Goal: Information Seeking & Learning: Learn about a topic

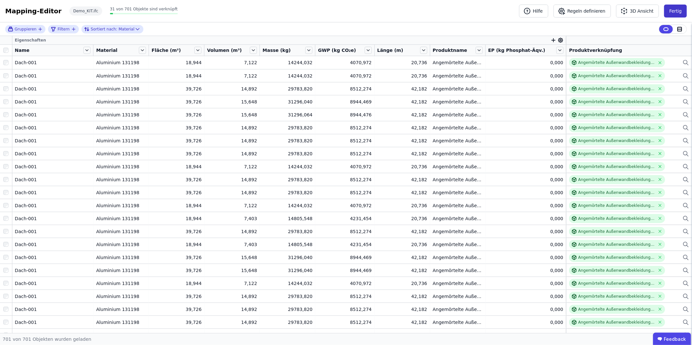
click at [676, 9] on button "Fertig" at bounding box center [675, 11] width 23 height 13
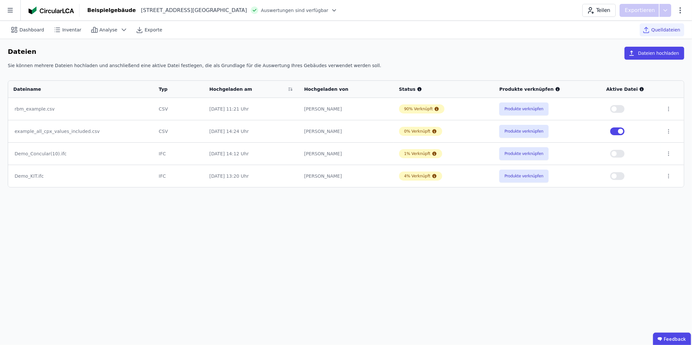
drag, startPoint x: 622, startPoint y: 175, endPoint x: 620, endPoint y: 161, distance: 14.0
click at [622, 175] on button "button" at bounding box center [617, 176] width 14 height 8
click at [620, 133] on span "button" at bounding box center [620, 131] width 5 height 5
click at [35, 28] on span "Dashboard" at bounding box center [31, 30] width 25 height 6
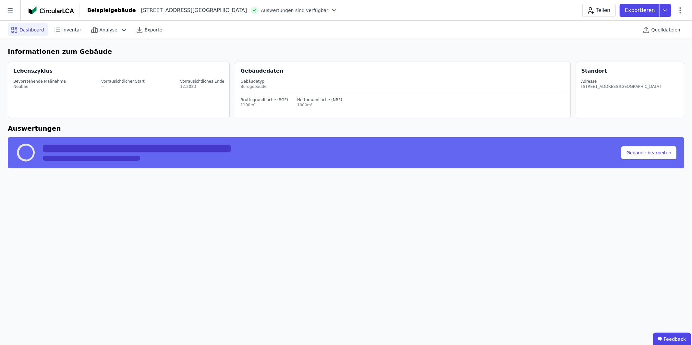
select select "*"
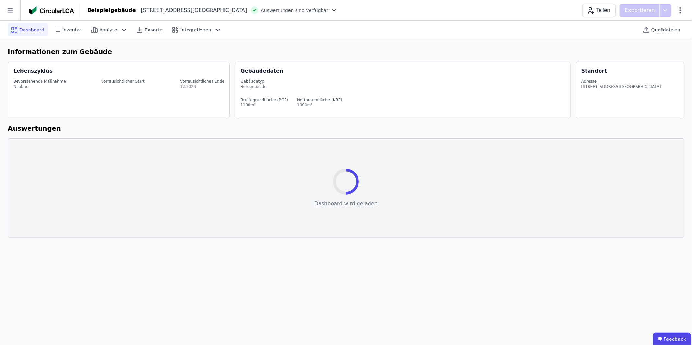
select select "*"
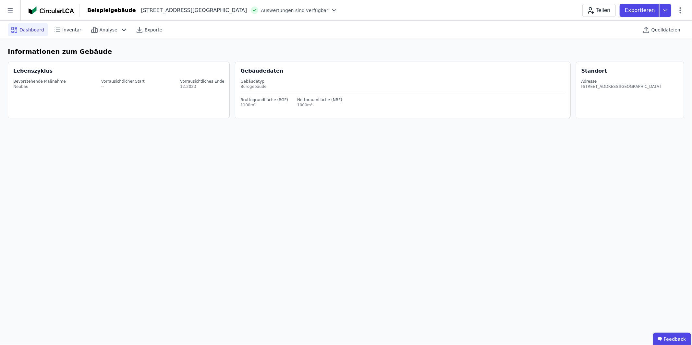
select select "*"
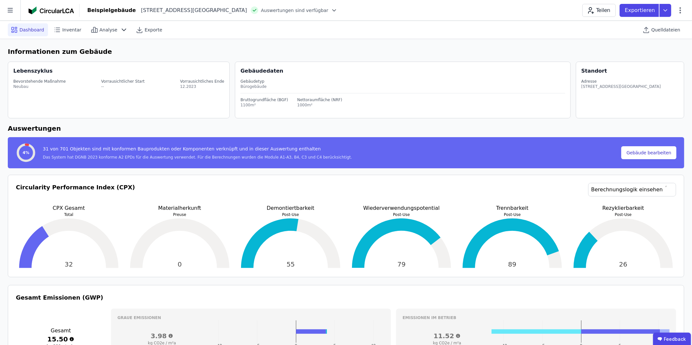
select select "*"
click at [19, 9] on icon at bounding box center [10, 10] width 20 height 20
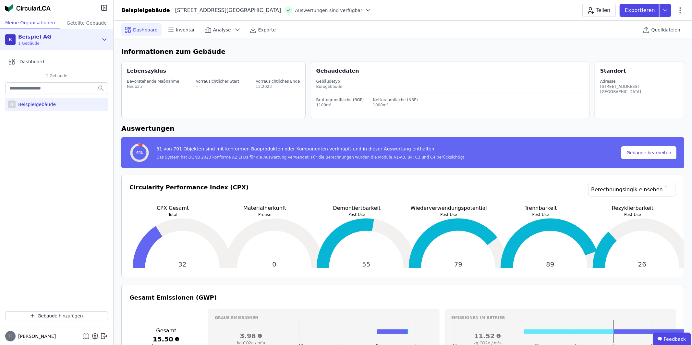
click at [95, 40] on div "B Beispiel AG 1 Gebäude" at bounding box center [51, 39] width 93 height 13
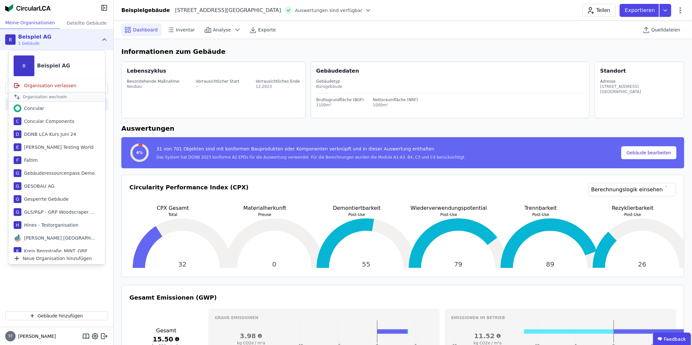
click at [90, 38] on div "B Beispiel AG 1 Gebäude" at bounding box center [51, 39] width 93 height 13
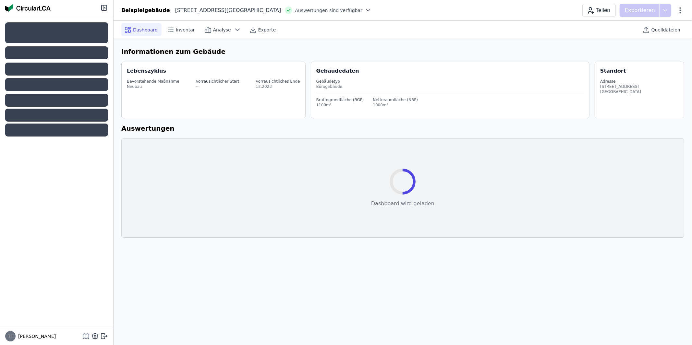
select select "*"
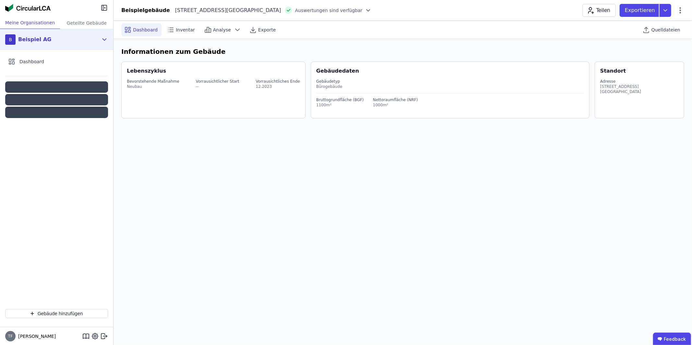
select select "*"
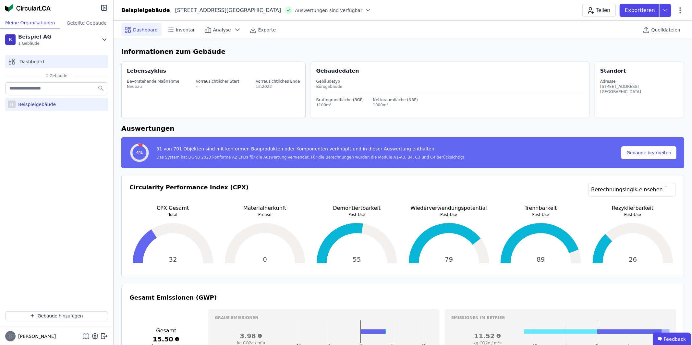
select select "*"
click at [99, 42] on div "B Beispiel AG 1 Gebäude" at bounding box center [56, 39] width 113 height 21
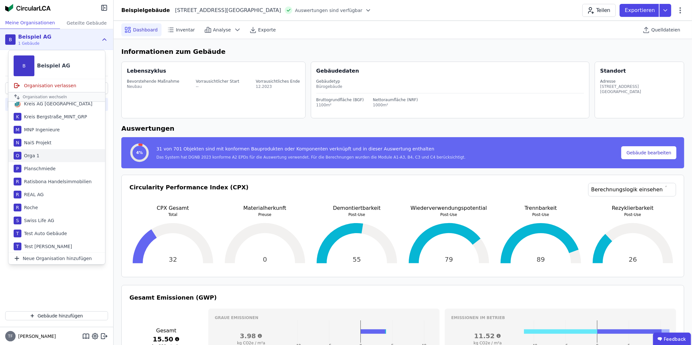
scroll to position [128, 0]
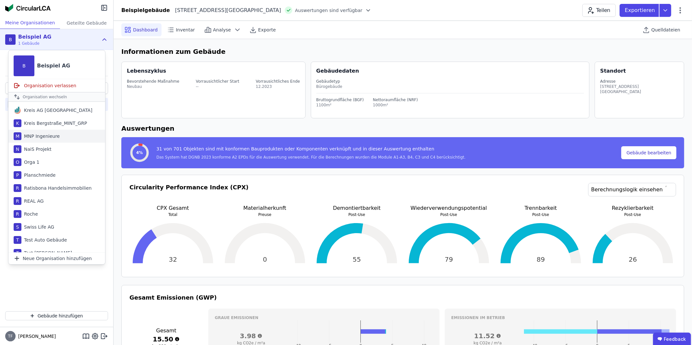
click at [66, 136] on div "M MNP Ingenieure" at bounding box center [56, 136] width 97 height 13
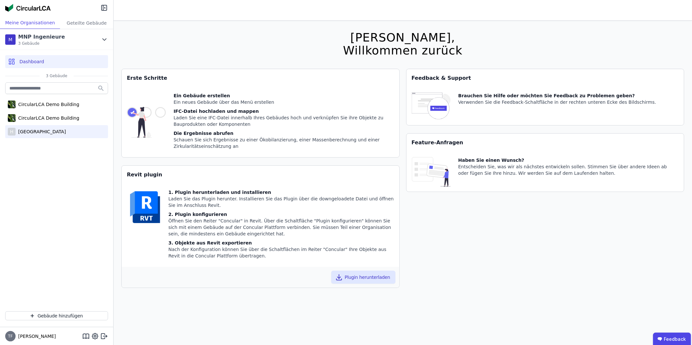
click at [45, 132] on div "[GEOGRAPHIC_DATA]" at bounding box center [41, 131] width 50 height 6
select select "*"
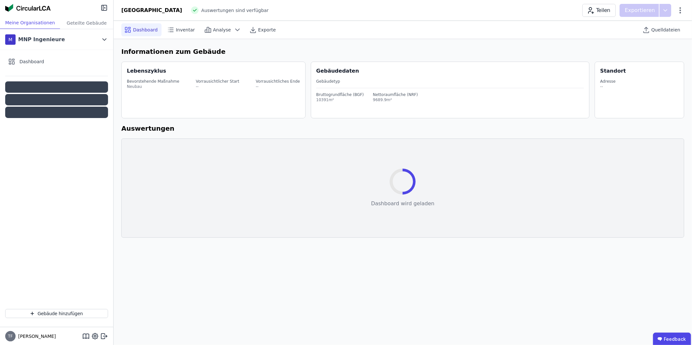
select select "*"
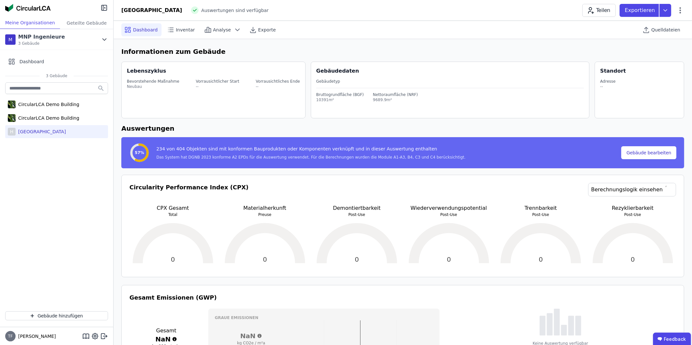
select select "*"
click at [656, 30] on span "Quelldateien" at bounding box center [665, 30] width 29 height 6
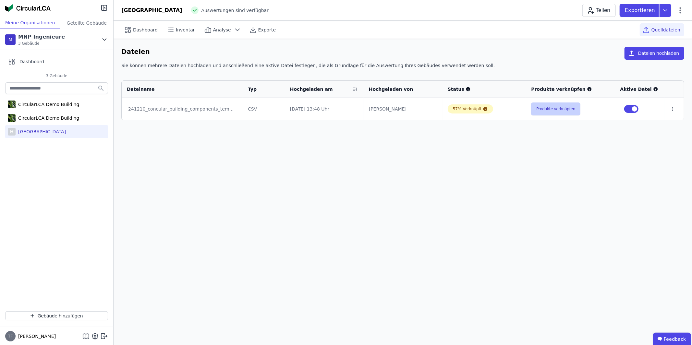
click at [566, 105] on button "Produkte verknüpfen" at bounding box center [555, 108] width 49 height 13
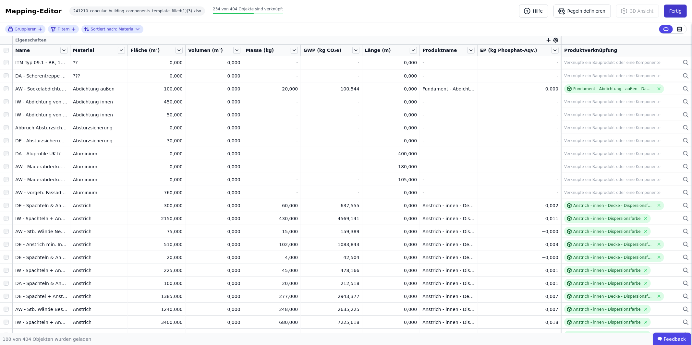
click at [672, 10] on button "Fertig" at bounding box center [675, 11] width 23 height 13
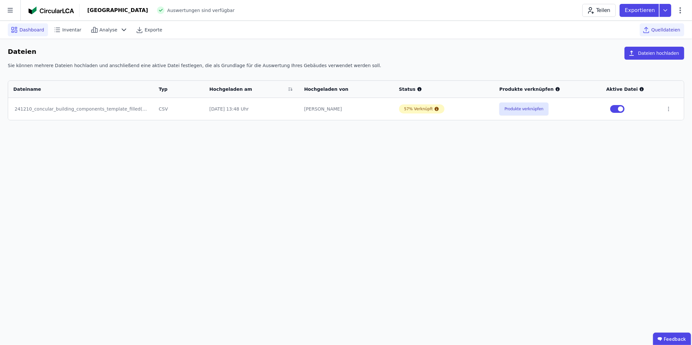
click at [31, 29] on span "Dashboard" at bounding box center [31, 30] width 25 height 6
select select "*"
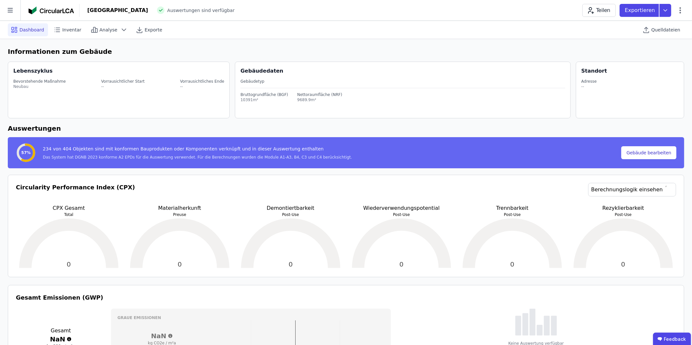
select select "*"
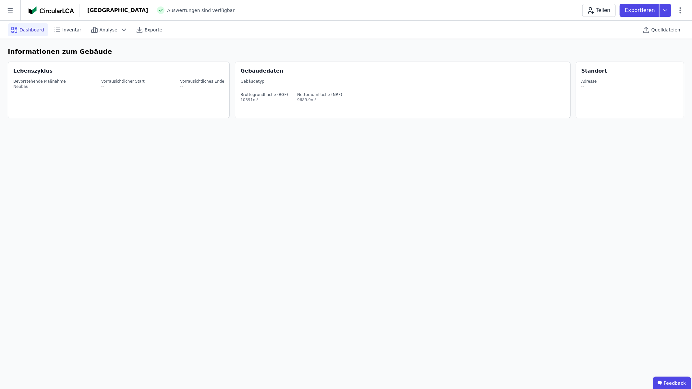
select select "*"
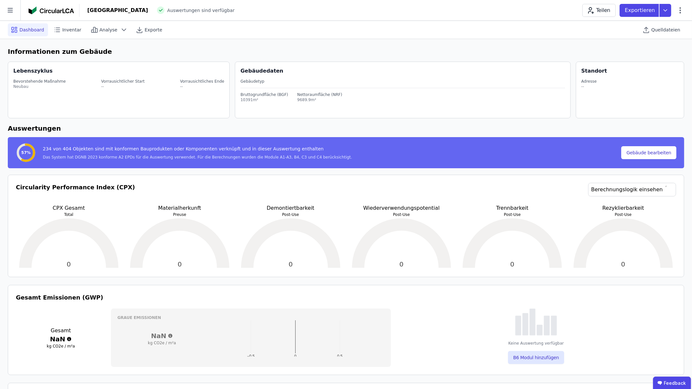
select select "*"
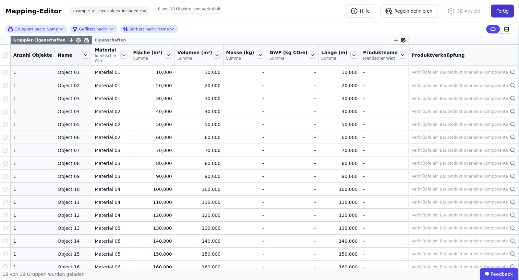
click at [506, 8] on button "Fertig" at bounding box center [502, 11] width 23 height 13
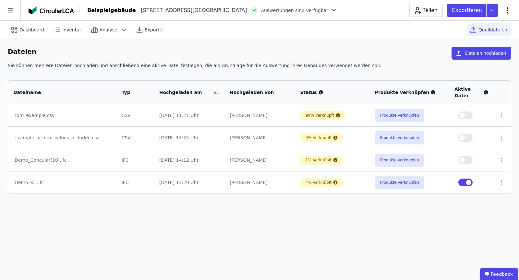
click at [506, 11] on icon at bounding box center [507, 10] width 8 height 8
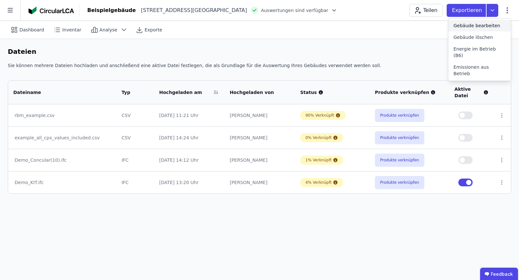
click at [481, 28] on span "Gebäude bearbeiten" at bounding box center [476, 25] width 47 height 6
select select "**********"
select select "*"
select select "**********"
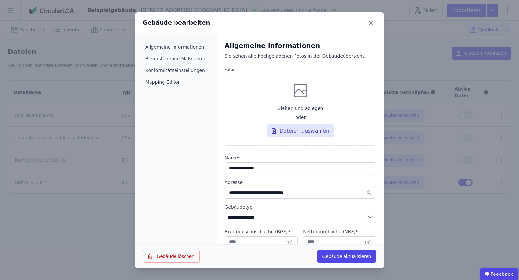
click at [373, 23] on icon at bounding box center [371, 23] width 10 height 10
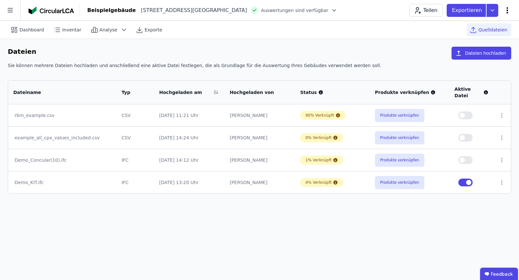
click at [504, 8] on icon at bounding box center [507, 10] width 8 height 8
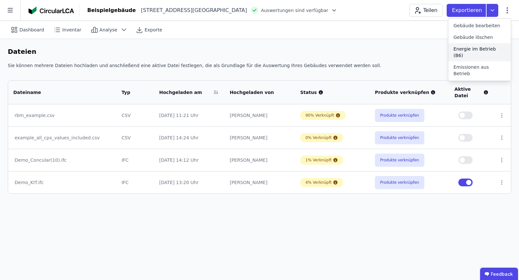
click at [482, 44] on div "Energie im Betrieb (B6)" at bounding box center [479, 52] width 63 height 18
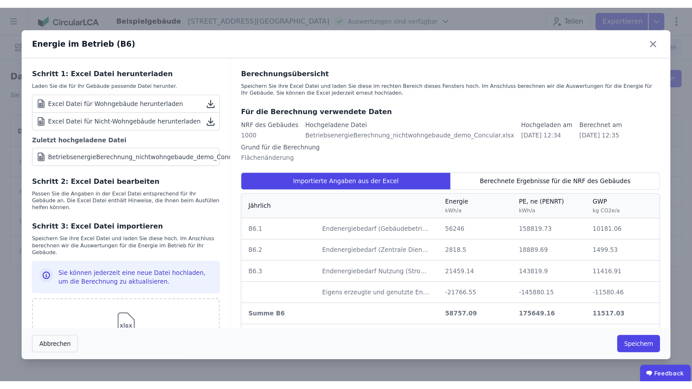
scroll to position [19, 0]
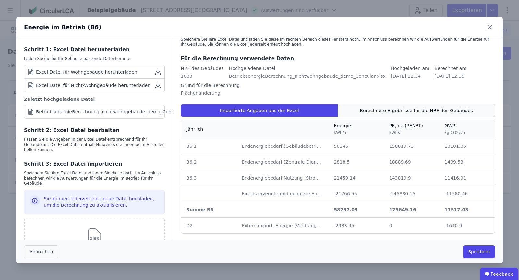
click at [410, 111] on span "Berechnete Ergebnisse für die NRF des Gebäudes" at bounding box center [416, 110] width 113 height 6
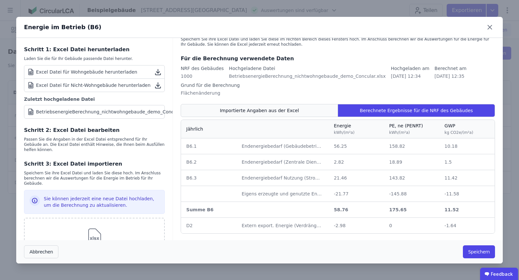
click at [303, 110] on div "Importierte Angaben aus der Excel" at bounding box center [259, 110] width 157 height 13
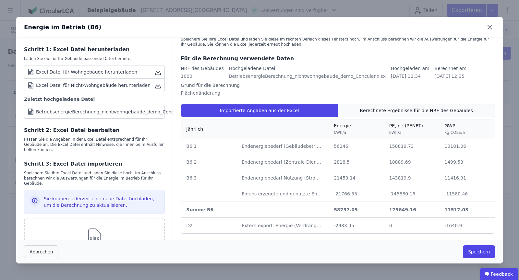
click at [421, 107] on div "Berechnete Ergebnisse für die NRF des Gebäudes" at bounding box center [416, 110] width 157 height 13
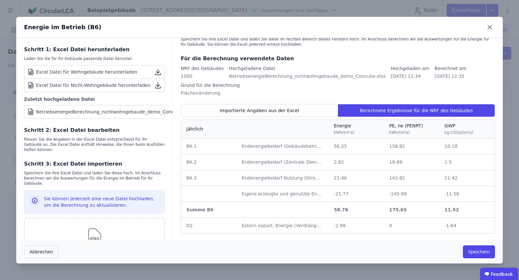
click at [308, 147] on span "Endenergiebedarf (Gebäudebetrieb)" at bounding box center [283, 146] width 82 height 5
click at [287, 147] on span "Endenergiebedarf (Gebäudebetrieb)" at bounding box center [283, 146] width 82 height 5
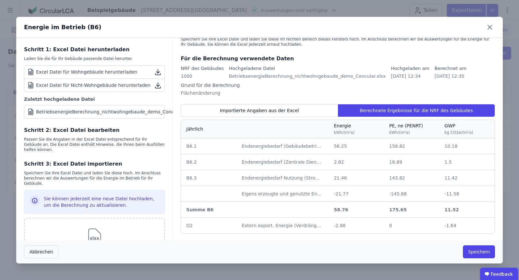
click at [256, 147] on span "Endenergiebedarf (Gebäudebetrieb)" at bounding box center [283, 146] width 82 height 5
drag, startPoint x: 242, startPoint y: 146, endPoint x: 231, endPoint y: 146, distance: 11.4
click at [303, 145] on span "Endenergiebedarf (Gebäudebetrieb)" at bounding box center [283, 146] width 82 height 5
drag, startPoint x: 252, startPoint y: 146, endPoint x: 295, endPoint y: 146, distance: 43.1
click at [295, 146] on span "Endenergiebedarf (Gebäudebetrieb)" at bounding box center [283, 146] width 82 height 5
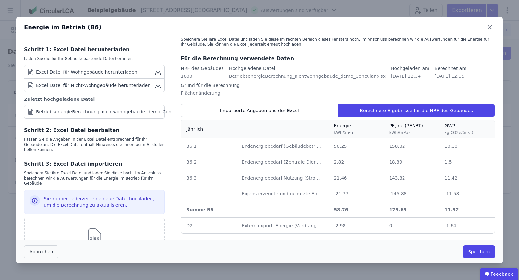
click at [294, 147] on span "Endenergiebedarf (Gebäudebetrieb)" at bounding box center [283, 146] width 82 height 5
drag, startPoint x: 294, startPoint y: 147, endPoint x: 298, endPoint y: 146, distance: 3.6
click at [294, 147] on span "Endenergiebedarf (Gebäudebetrieb)" at bounding box center [283, 146] width 82 height 5
drag, startPoint x: 379, startPoint y: 147, endPoint x: 391, endPoint y: 147, distance: 12.0
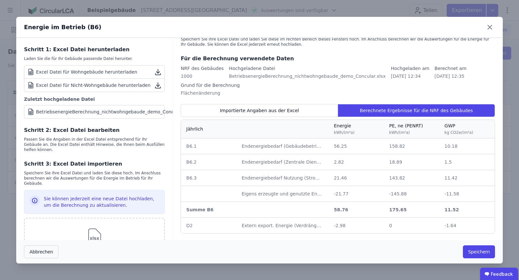
click at [387, 147] on tr "B6.1 B6.1 Endenergiebedarf (Gebäudebetrieb) Endenergiebedarf (Gebäudebetrieb) 5…" at bounding box center [338, 146] width 314 height 16
click at [401, 145] on span "158.82" at bounding box center [397, 146] width 16 height 5
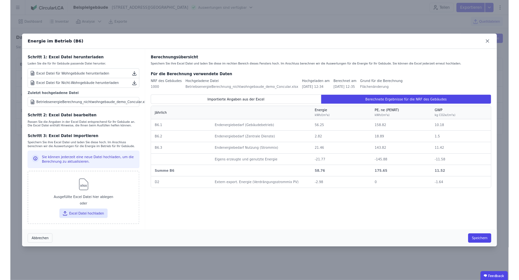
scroll to position [0, 0]
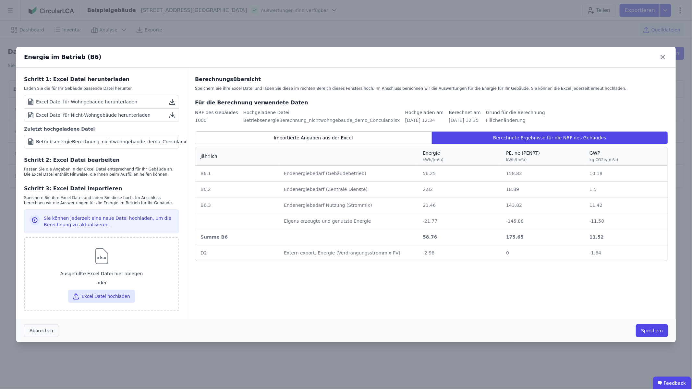
click at [325, 177] on td "Endenergiebedarf (Gebäudebetrieb) Endenergiebedarf (Gebäudebetrieb)" at bounding box center [348, 174] width 139 height 16
click at [295, 220] on span "Eigens erzeugte und genutzte Energie" at bounding box center [327, 221] width 87 height 5
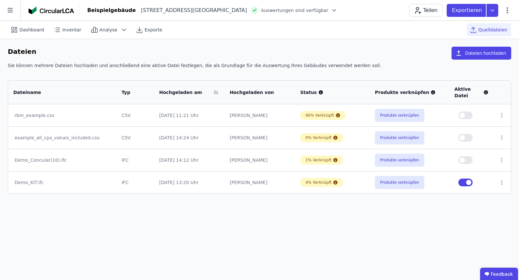
click at [507, 15] on div "Teilen Exportieren" at bounding box center [460, 10] width 102 height 13
click at [505, 11] on icon at bounding box center [507, 10] width 8 height 8
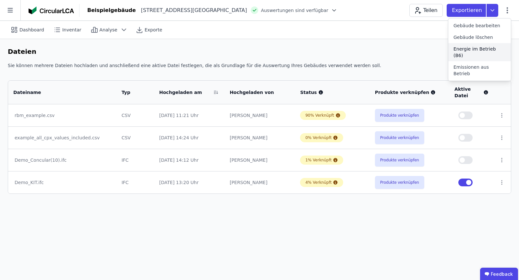
click at [482, 46] on span "Energie im Betrieb (B6)" at bounding box center [479, 52] width 52 height 13
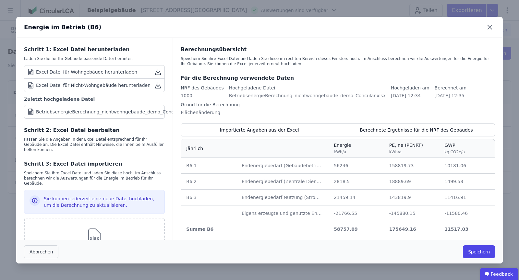
scroll to position [19, 0]
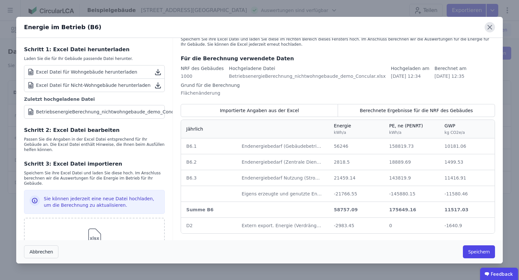
click at [490, 27] on icon at bounding box center [490, 27] width 4 height 4
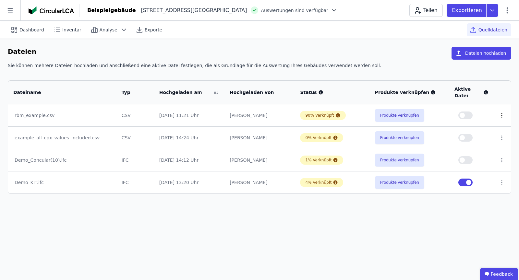
click at [501, 116] on icon at bounding box center [501, 115] width 1 height 4
click at [501, 116] on icon at bounding box center [502, 116] width 6 height 6
